Goal: Communication & Community: Answer question/provide support

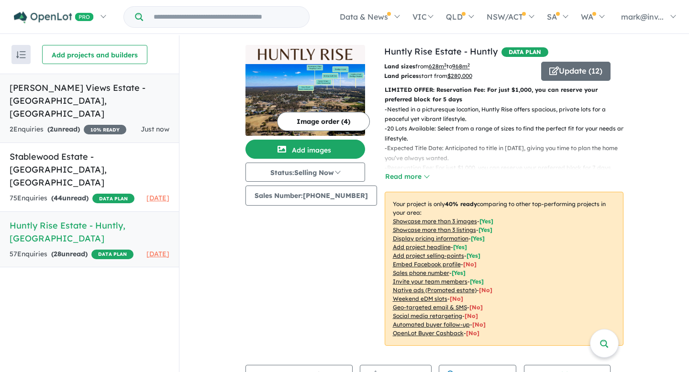
click at [73, 125] on strong "( 2 unread)" at bounding box center [63, 129] width 33 height 9
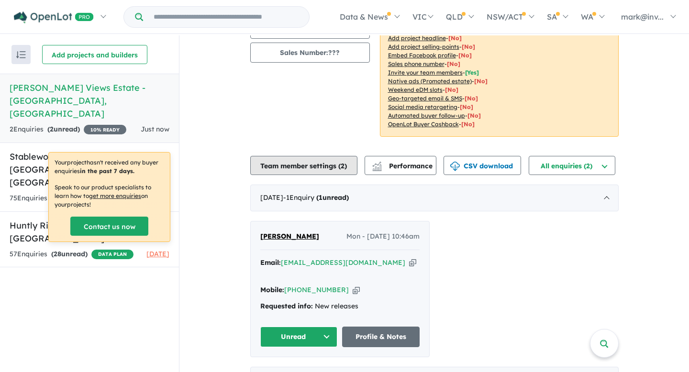
scroll to position [130, 0]
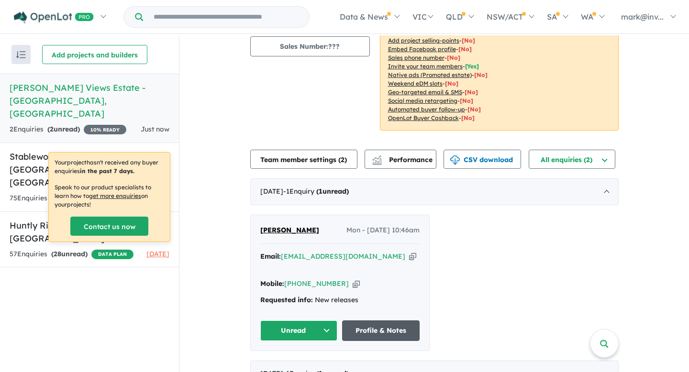
click at [392, 320] on link "Profile & Notes" at bounding box center [380, 330] width 77 height 21
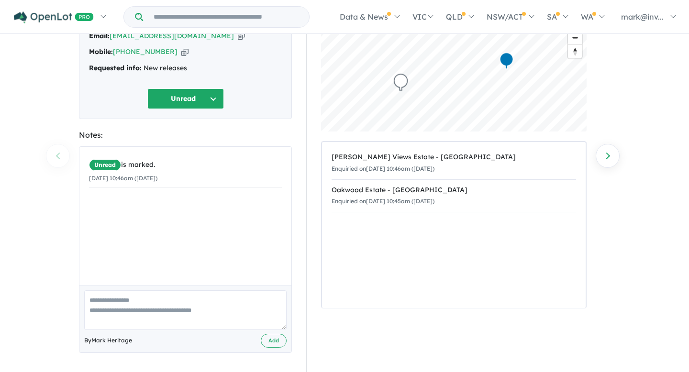
scroll to position [72, 0]
click at [119, 292] on textarea at bounding box center [185, 310] width 202 height 40
click at [142, 297] on textarea at bounding box center [185, 310] width 202 height 40
